Goal: Check status: Check status

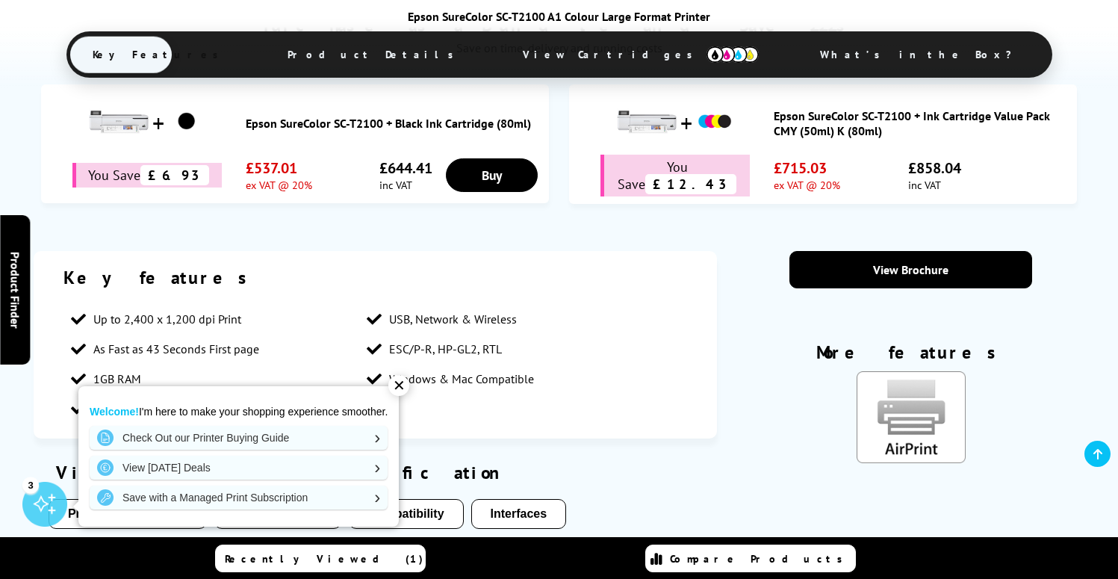
scroll to position [869, 0]
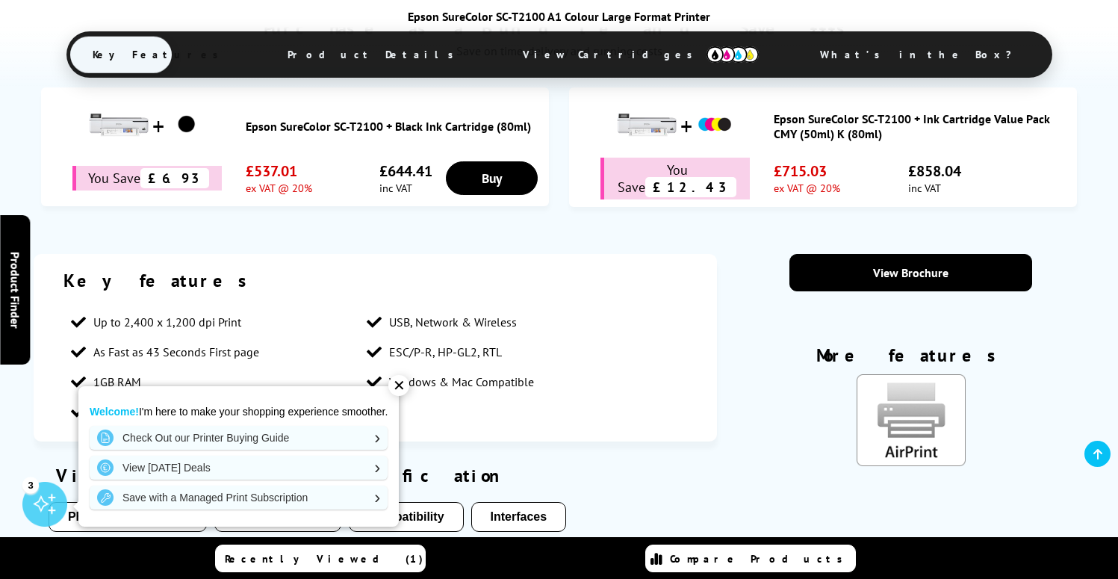
click at [404, 385] on div "✕" at bounding box center [398, 385] width 21 height 21
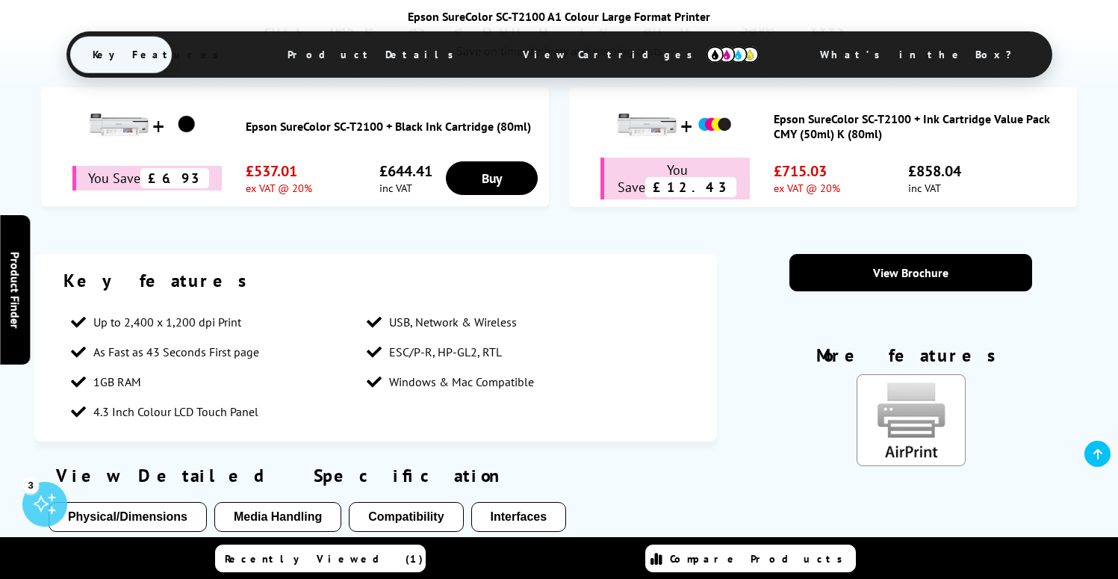
scroll to position [0, 0]
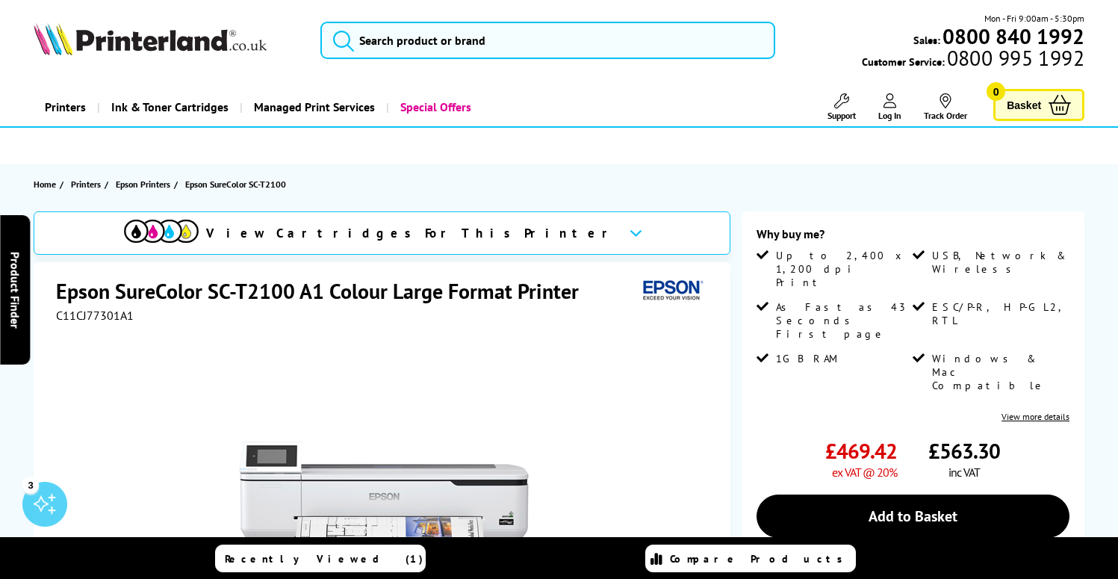
click at [890, 107] on icon at bounding box center [890, 100] width 13 height 15
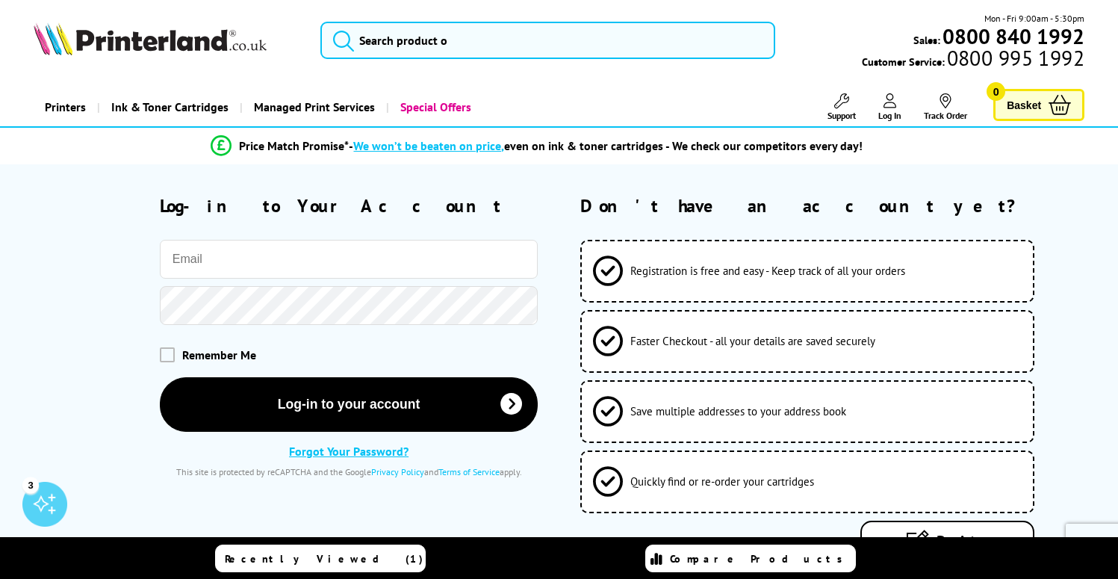
click at [259, 259] on input "email" at bounding box center [349, 259] width 379 height 39
type input "pmeylan@hotmail.co.uk"
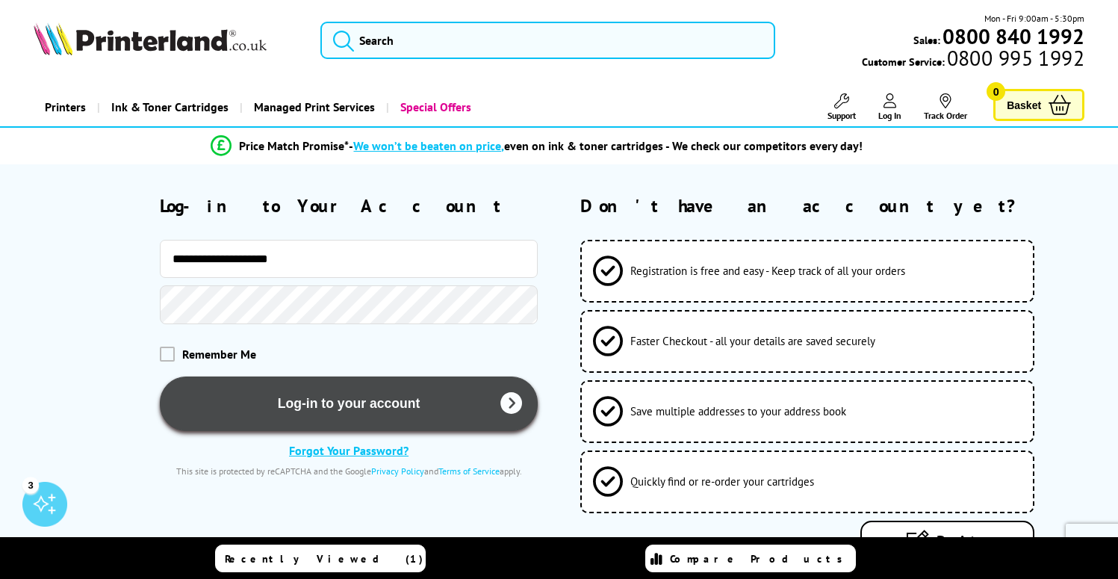
click at [326, 413] on button "Log-in to your account" at bounding box center [349, 403] width 379 height 55
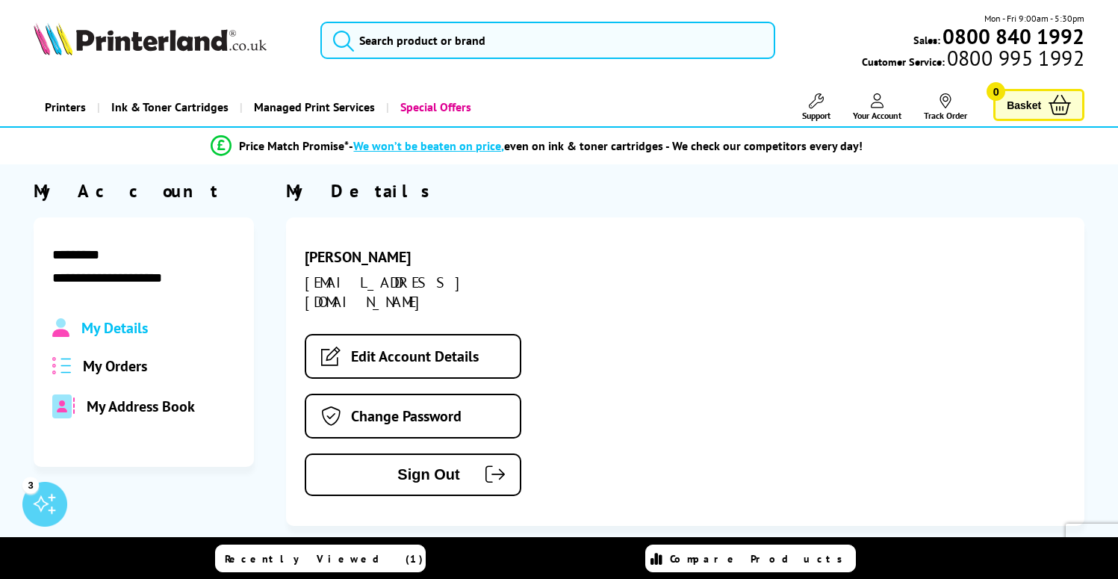
click at [111, 370] on span "My Orders" at bounding box center [115, 365] width 64 height 19
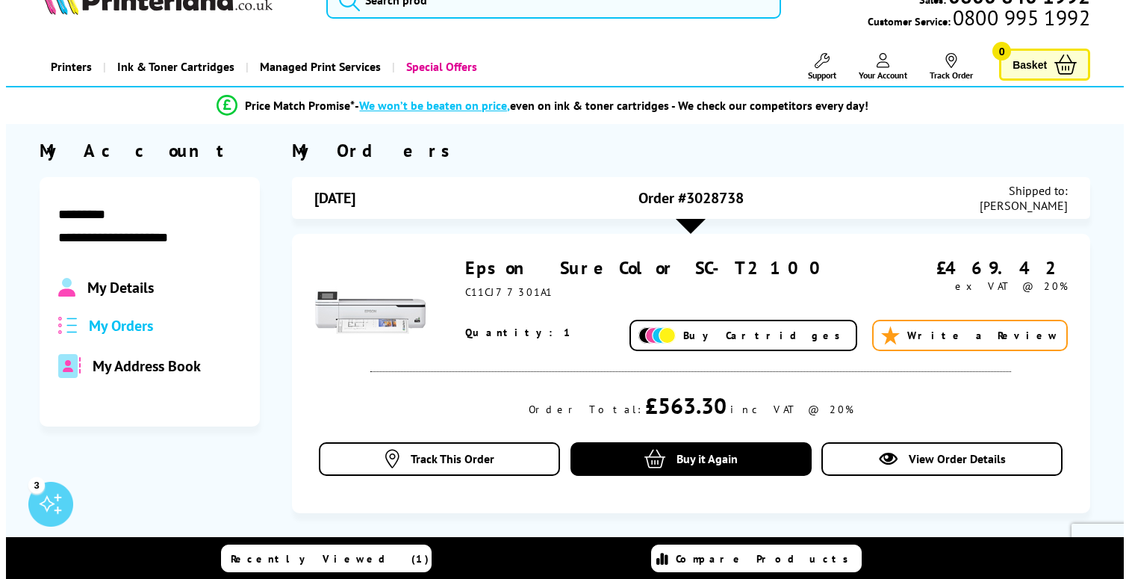
scroll to position [41, 0]
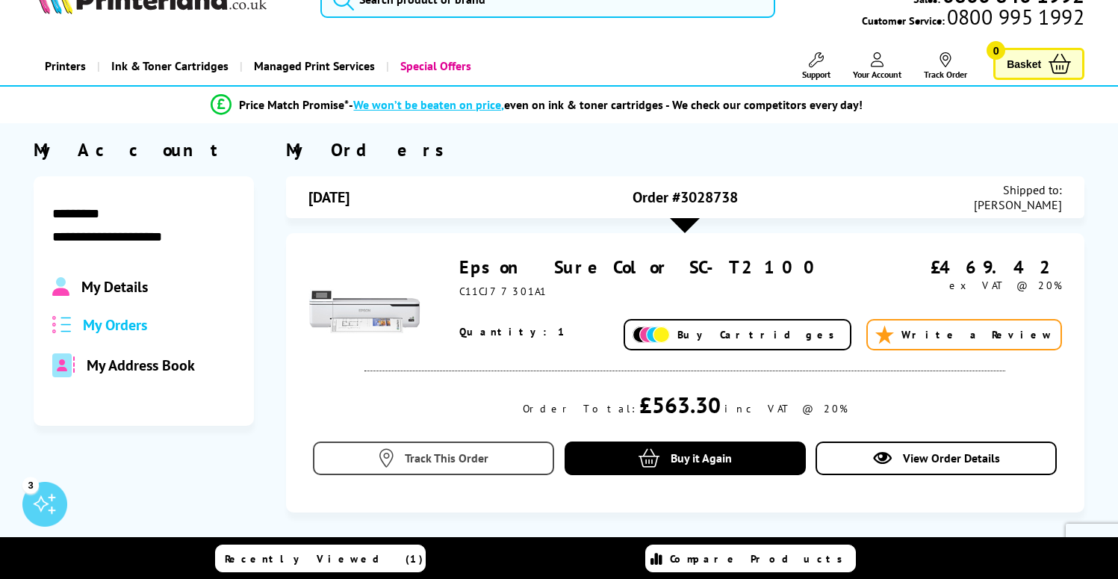
click at [430, 462] on span "Track This Order" at bounding box center [447, 457] width 84 height 15
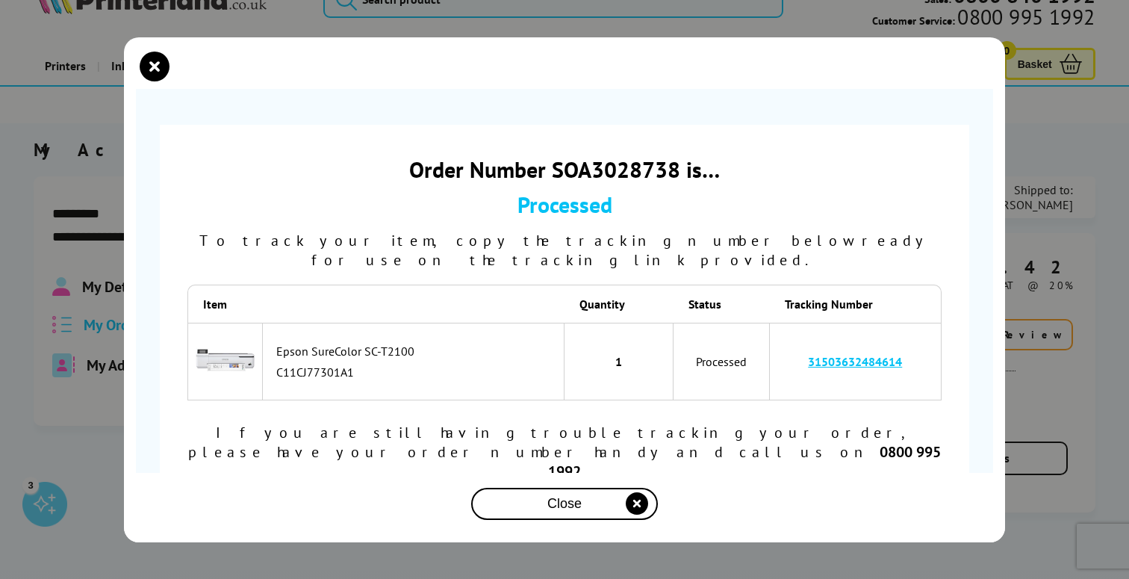
click at [897, 356] on link "31503632484614" at bounding box center [855, 361] width 94 height 15
